Goal: Transaction & Acquisition: Purchase product/service

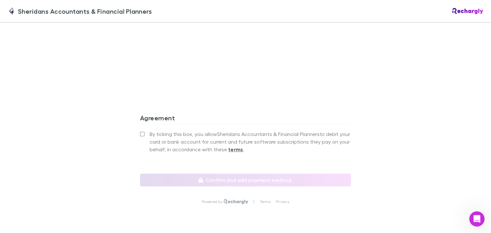
scroll to position [601, 0]
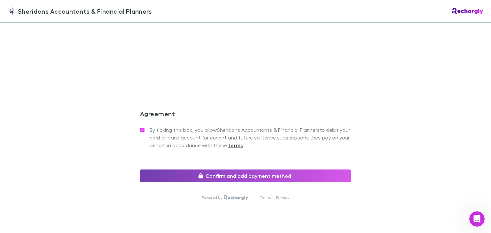
click at [224, 174] on button "Confirm and add payment method" at bounding box center [245, 176] width 211 height 13
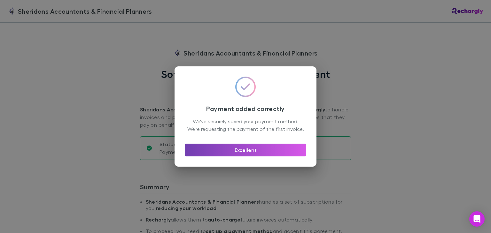
click at [244, 157] on button "Excellent" at bounding box center [245, 150] width 121 height 13
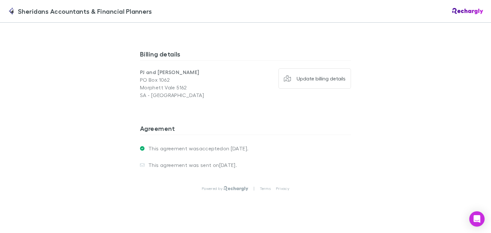
scroll to position [520, 0]
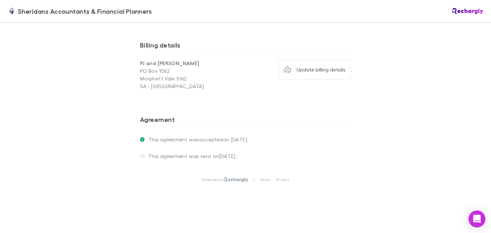
click at [479, 216] on icon "Open Intercom Messenger" at bounding box center [476, 219] width 7 height 8
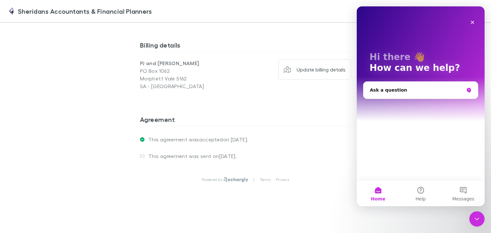
scroll to position [0, 0]
click at [371, 89] on div "Ask a question" at bounding box center [417, 90] width 94 height 7
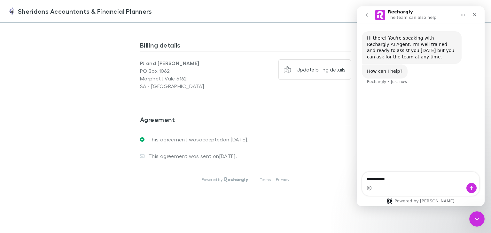
type textarea "**********"
click at [472, 189] on icon "Send a message…" at bounding box center [471, 188] width 5 height 5
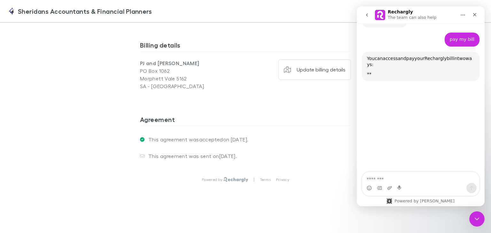
scroll to position [61, 0]
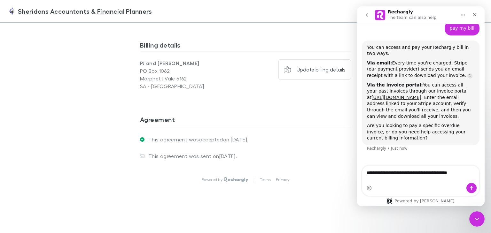
type textarea "**********"
click at [472, 189] on icon "Send a message…" at bounding box center [471, 188] width 5 height 5
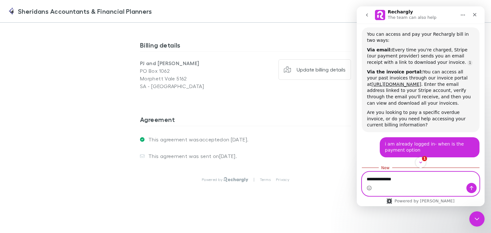
scroll to position [75, 0]
click at [409, 180] on textarea "**********" at bounding box center [420, 177] width 117 height 11
type textarea "**********"
click at [471, 188] on icon "Send a message…" at bounding box center [471, 188] width 5 height 5
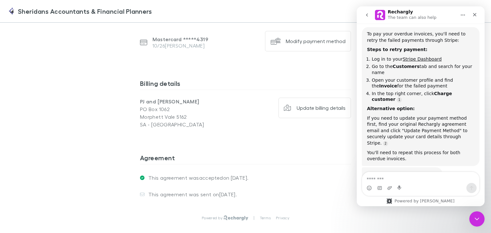
scroll to position [346, 0]
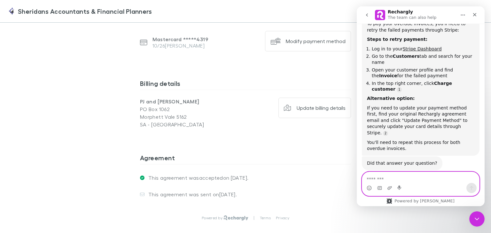
click at [368, 177] on textarea "Message…" at bounding box center [420, 177] width 117 height 11
type textarea "**"
click at [471, 188] on icon "Send a message…" at bounding box center [472, 188] width 4 height 4
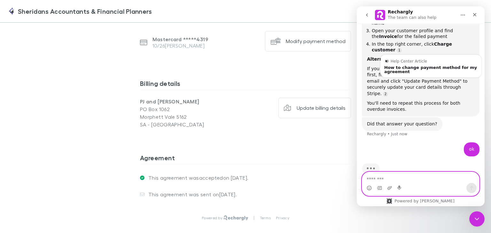
scroll to position [386, 0]
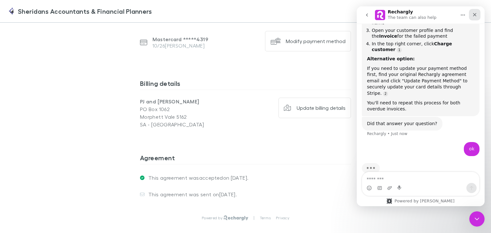
click at [474, 14] on icon "Close" at bounding box center [474, 14] width 5 height 5
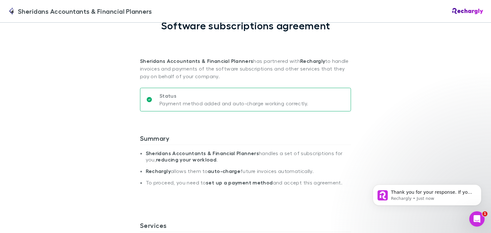
scroll to position [64, 0]
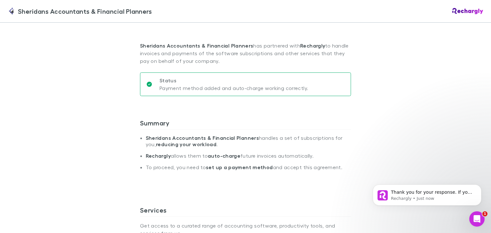
click at [218, 168] on strong "set up a payment method" at bounding box center [239, 167] width 67 height 6
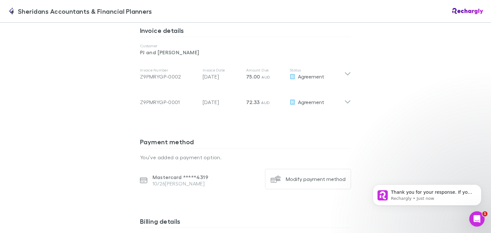
scroll to position [345, 0]
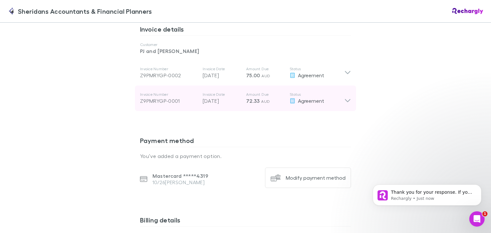
click at [345, 100] on icon at bounding box center [347, 98] width 7 height 13
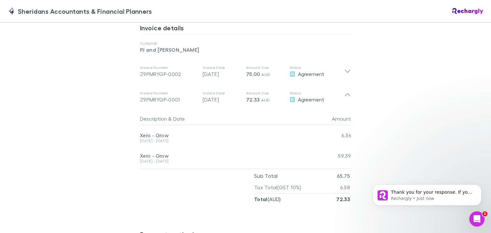
scroll to position [334, 0]
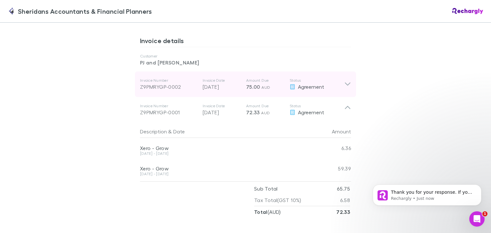
click at [345, 85] on icon at bounding box center [347, 85] width 7 height 8
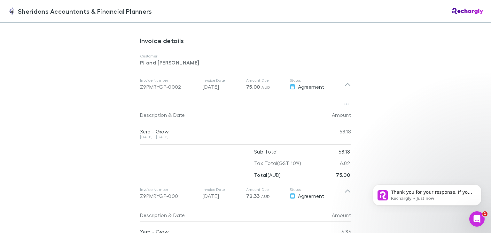
click at [101, 12] on span "Sheridans Accountants & Financial Planners" at bounding box center [85, 11] width 134 height 10
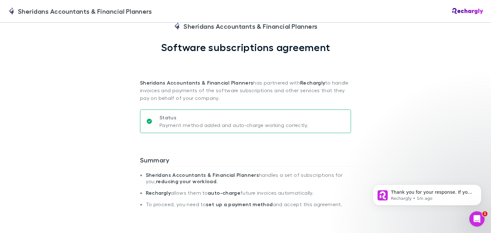
scroll to position [0, 0]
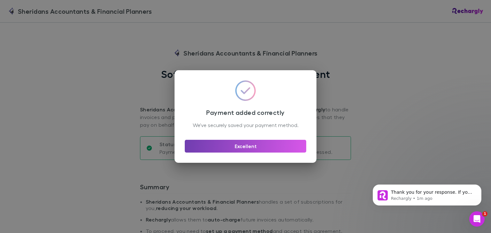
click at [236, 151] on button "Excellent" at bounding box center [245, 146] width 121 height 13
